Goal: Task Accomplishment & Management: Use online tool/utility

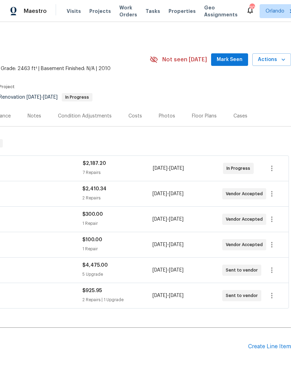
scroll to position [0, 103]
click at [234, 61] on span "Mark Seen" at bounding box center [229, 59] width 26 height 9
click at [233, 60] on span "Seen [DATE]" at bounding box center [230, 59] width 33 height 7
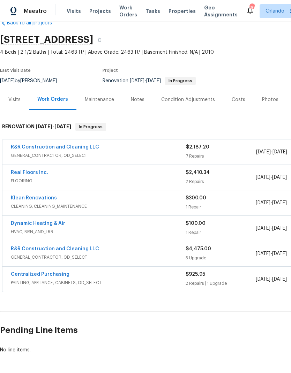
scroll to position [16, 0]
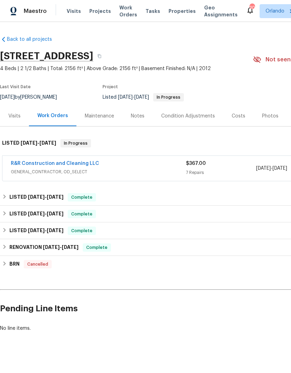
click at [76, 162] on link "R&R Construction and Cleaning LLC" at bounding box center [55, 163] width 88 height 5
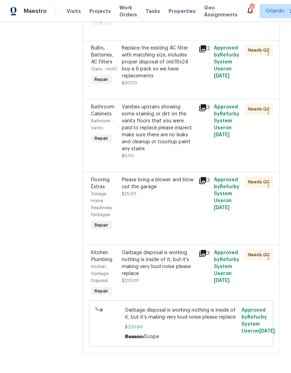
scroll to position [306, 0]
click at [174, 277] on div "Garbage disposal is working nothing is inside of it, but it’s making very loud …" at bounding box center [158, 264] width 73 height 28
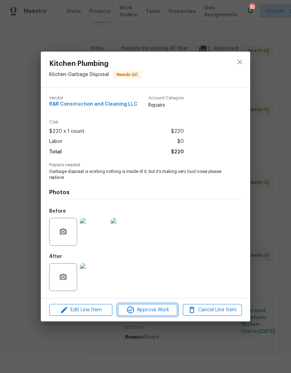
click at [169, 307] on span "Approve Work" at bounding box center [147, 310] width 55 height 9
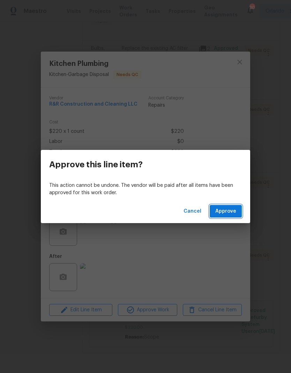
click at [226, 211] on span "Approve" at bounding box center [225, 211] width 21 height 9
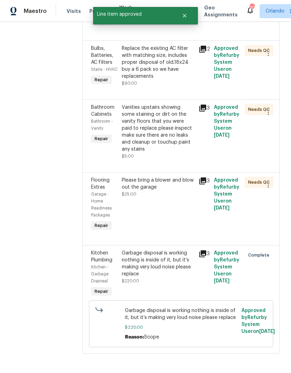
click at [169, 229] on div "Please bring a blower and blow out the garage $25.00" at bounding box center [158, 205] width 77 height 60
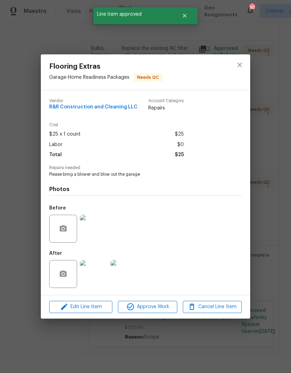
click at [163, 306] on span "Approve Work" at bounding box center [147, 307] width 55 height 9
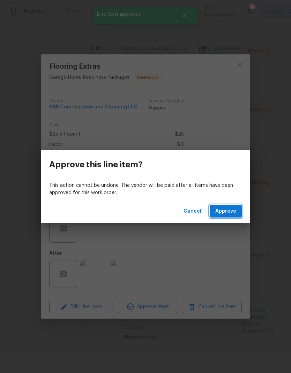
click at [222, 212] on span "Approve" at bounding box center [225, 211] width 21 height 9
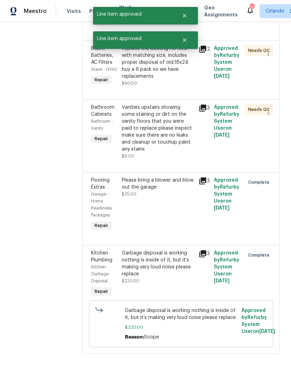
click at [178, 153] on div "Vanities upstairs showing some staining or dirt on the vanity floors that you w…" at bounding box center [158, 128] width 73 height 49
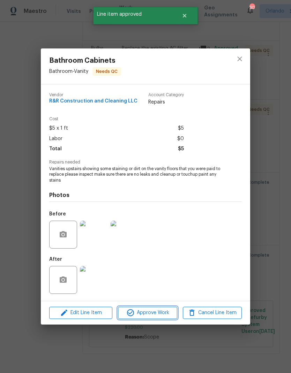
click at [149, 313] on span "Approve Work" at bounding box center [147, 312] width 55 height 9
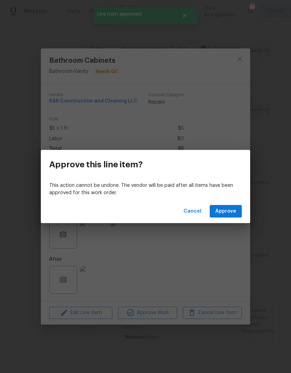
click at [221, 203] on div "Cancel Approve" at bounding box center [145, 211] width 209 height 24
click at [236, 206] on button "Approve" at bounding box center [225, 211] width 32 height 13
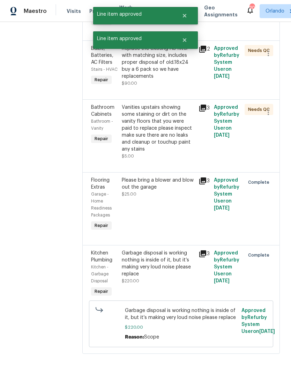
click at [230, 211] on span "Approved by Refurby System User on 9/4/2025" at bounding box center [226, 194] width 25 height 33
click at [181, 153] on div "Vanities upstairs showing some staining or dirt on the vanity floors that you w…" at bounding box center [158, 128] width 73 height 49
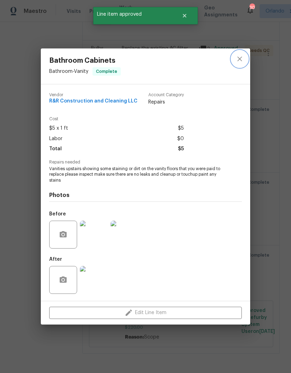
click at [243, 61] on icon "close" at bounding box center [239, 59] width 8 height 8
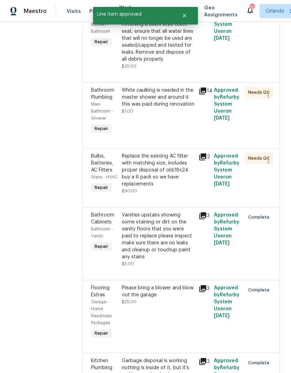
scroll to position [195, 0]
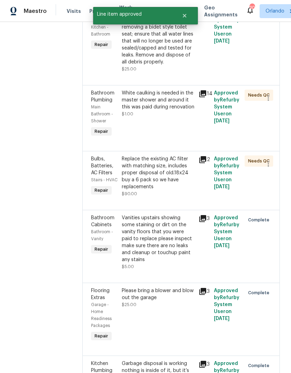
click at [180, 190] on div "Replace the existing AC filter with matching size, includes proper disposal of …" at bounding box center [158, 172] width 73 height 35
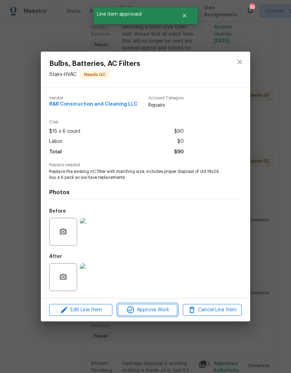
click at [157, 313] on span "Approve Work" at bounding box center [147, 310] width 55 height 9
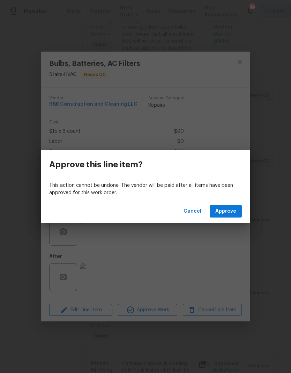
click at [228, 211] on span "Approve" at bounding box center [225, 211] width 21 height 9
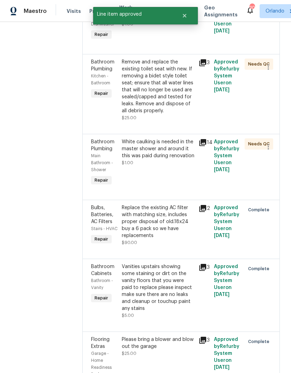
scroll to position [132, 0]
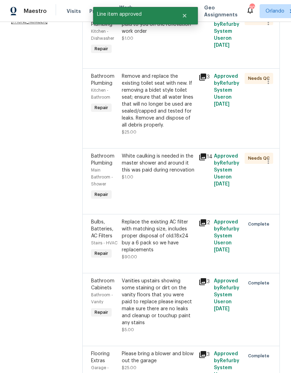
click at [195, 197] on div "White caulking is needed in the master shower and around it this was paid durin…" at bounding box center [158, 177] width 77 height 53
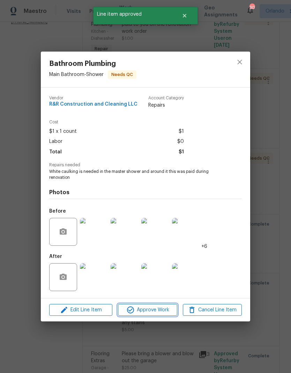
click at [169, 307] on span "Approve Work" at bounding box center [147, 310] width 55 height 9
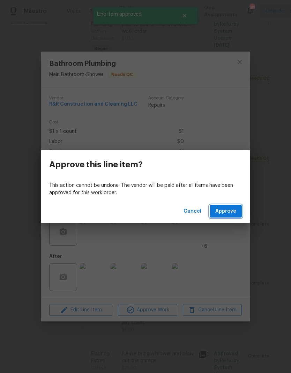
click at [227, 212] on span "Approve" at bounding box center [225, 211] width 21 height 9
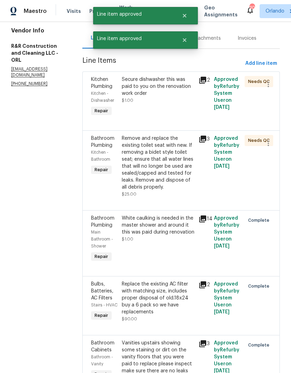
scroll to position [67, 0]
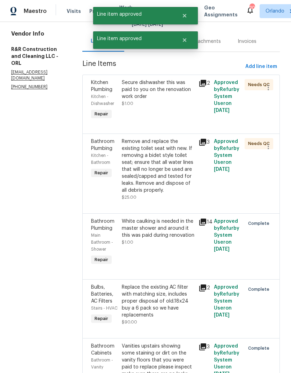
click at [180, 201] on div "Remove and replace the existing toilet seat with new. If removing a bidet style…" at bounding box center [158, 169] width 73 height 63
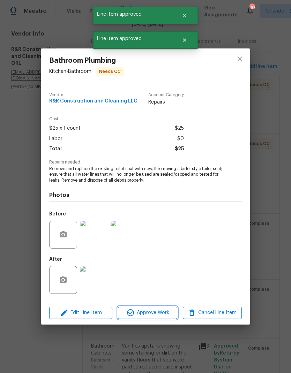
click at [151, 312] on span "Approve Work" at bounding box center [147, 312] width 55 height 9
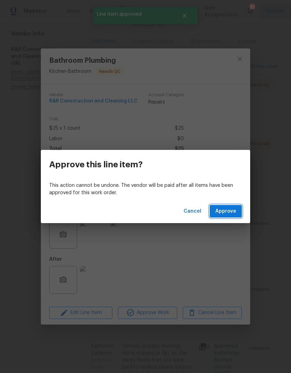
click at [230, 213] on span "Approve" at bounding box center [225, 211] width 21 height 9
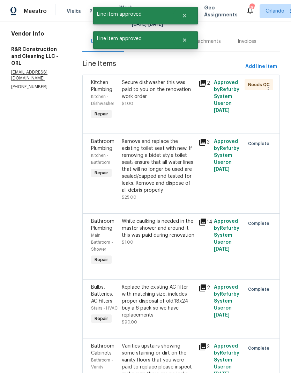
click at [176, 112] on div "Secure dishwasher this was paid to you on the renovation work order $1.00" at bounding box center [158, 100] width 77 height 46
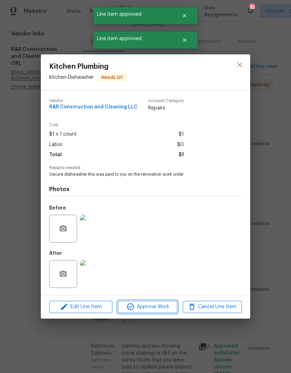
click at [161, 311] on span "Approve Work" at bounding box center [147, 307] width 55 height 9
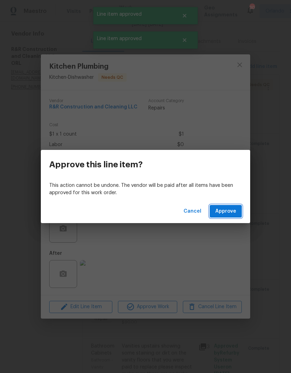
click at [231, 213] on span "Approve" at bounding box center [225, 211] width 21 height 9
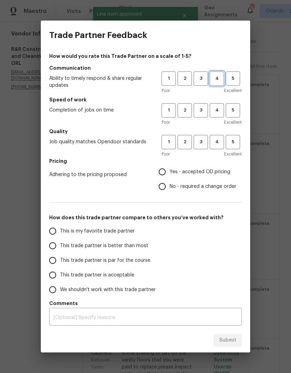
click at [222, 80] on span "4" at bounding box center [216, 79] width 13 height 8
click at [234, 108] on span "5" at bounding box center [232, 110] width 13 height 8
click at [222, 140] on span "4" at bounding box center [216, 142] width 13 height 8
click at [186, 172] on span "Yes - accepted OD pricing" at bounding box center [199, 171] width 61 height 7
click at [169, 172] on input "Yes - accepted OD pricing" at bounding box center [162, 172] width 15 height 15
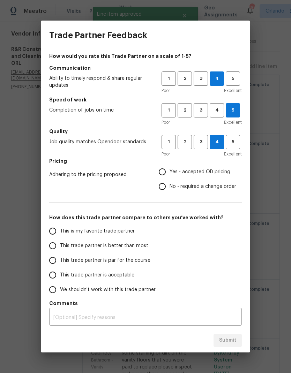
radio input "true"
click at [125, 233] on span "This is my favorite trade partner" at bounding box center [97, 231] width 75 height 7
click at [60, 233] on input "This is my favorite trade partner" at bounding box center [52, 231] width 15 height 15
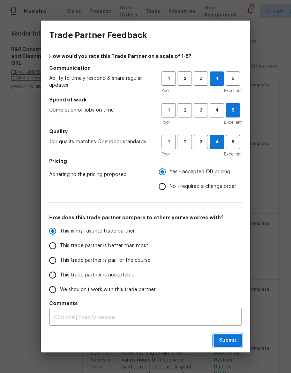
click at [236, 344] on button "Submit" at bounding box center [227, 340] width 28 height 13
radio input "true"
radio input "false"
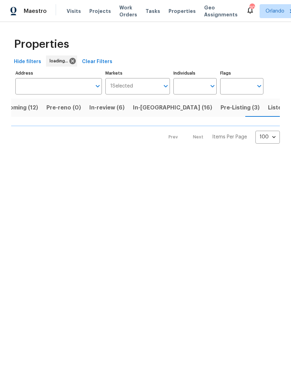
scroll to position [0, 21]
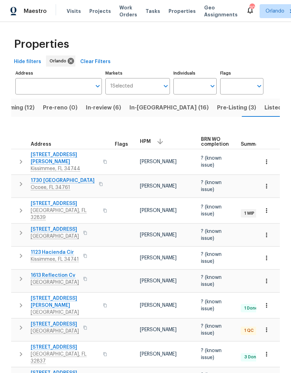
click at [264, 108] on span "Listed (71)" at bounding box center [278, 108] width 29 height 10
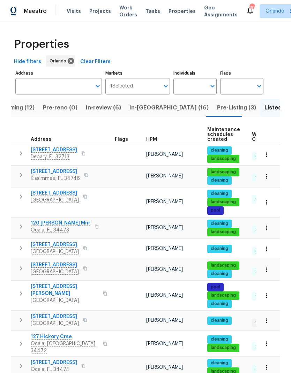
click at [149, 138] on span "HPM" at bounding box center [151, 139] width 11 height 5
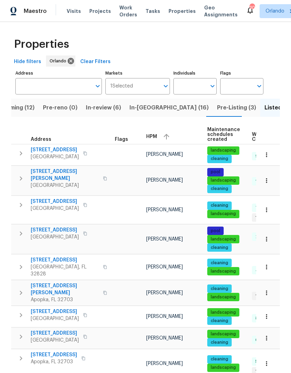
click at [162, 137] on button "button" at bounding box center [166, 136] width 10 height 10
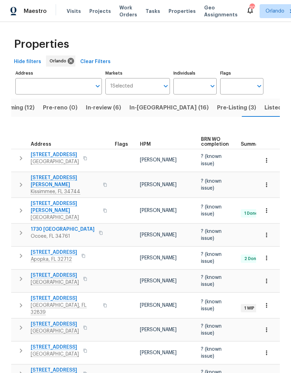
click at [143, 134] on th "HPM" at bounding box center [167, 137] width 61 height 24
click at [151, 142] on div "HPM" at bounding box center [167, 144] width 55 height 5
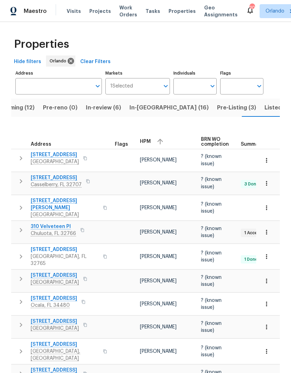
click at [156, 138] on icon "button" at bounding box center [160, 141] width 8 height 8
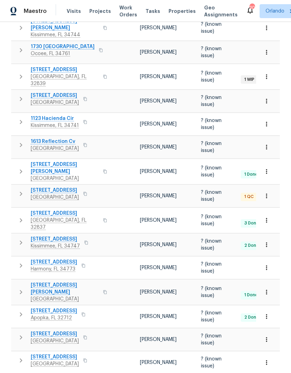
scroll to position [135, 0]
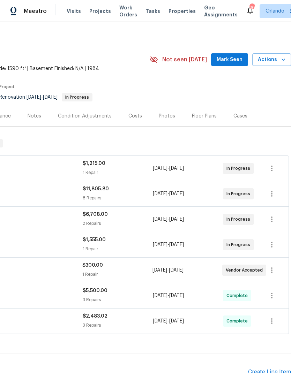
scroll to position [0, 106]
click at [230, 57] on span "Mark Seen" at bounding box center [229, 59] width 26 height 9
click at [207, 57] on span "Not seen [DATE]" at bounding box center [184, 59] width 45 height 7
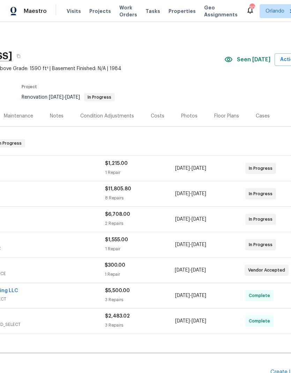
scroll to position [0, 79]
